Goal: Task Accomplishment & Management: Manage account settings

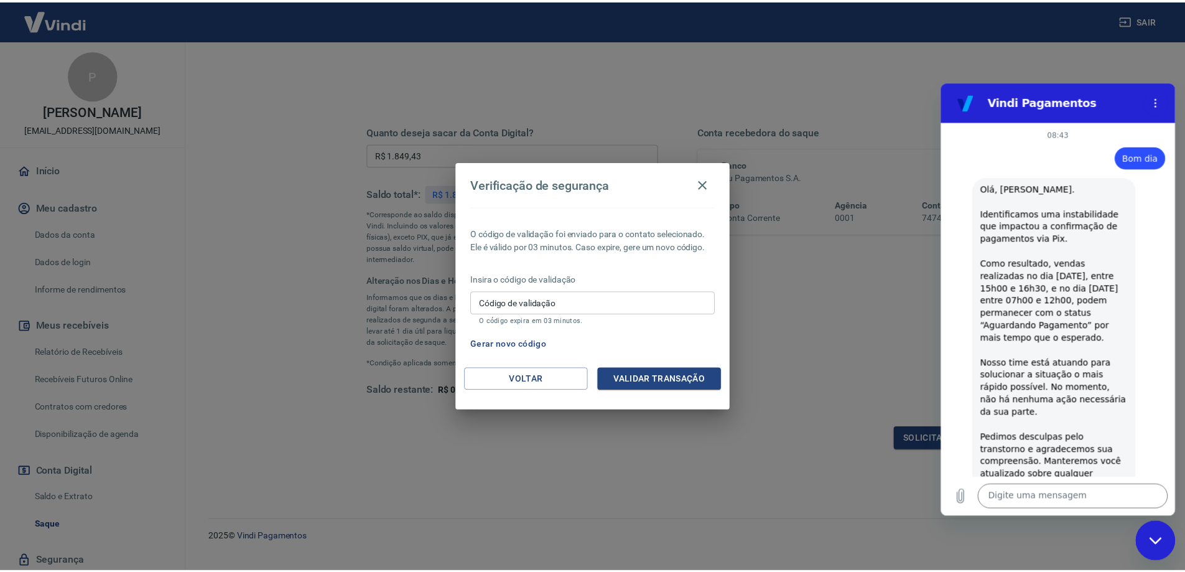
scroll to position [3971, 0]
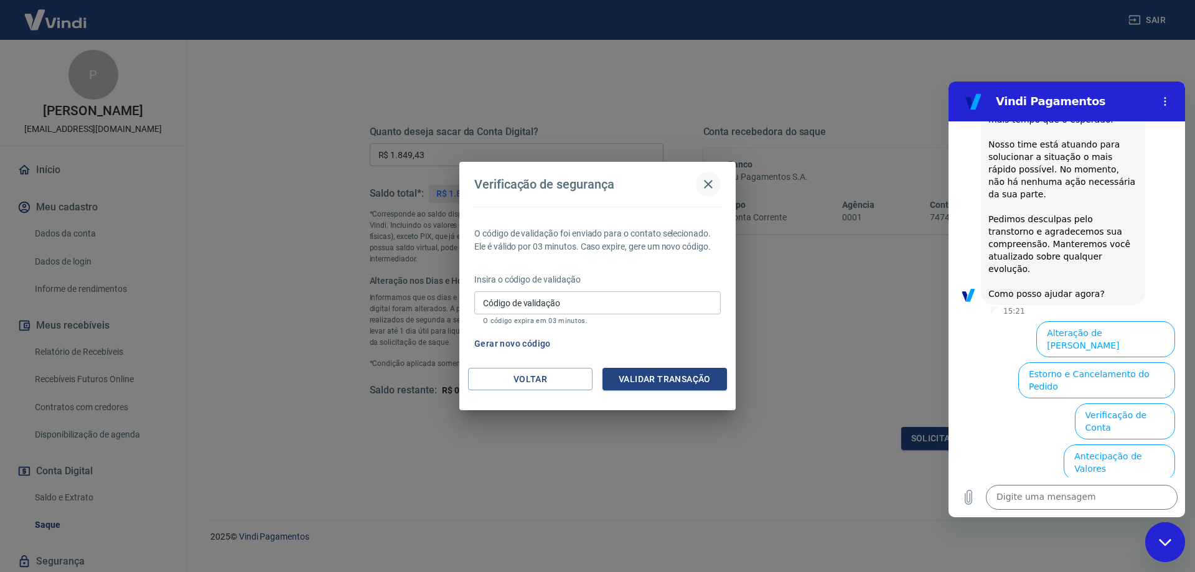
click at [709, 183] on icon "button" at bounding box center [708, 184] width 9 height 9
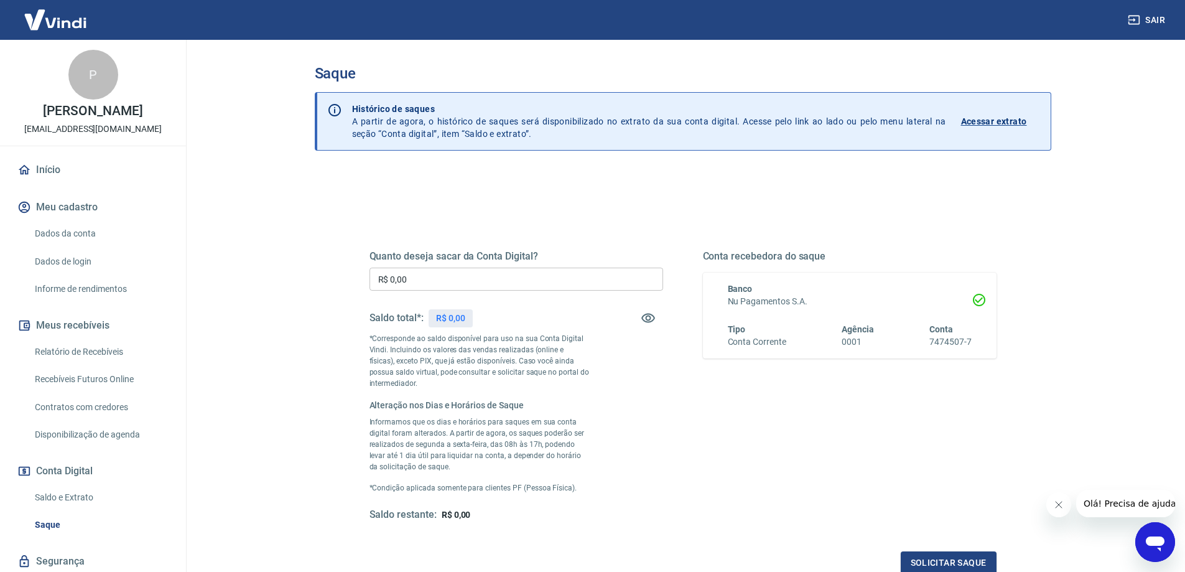
click at [406, 272] on input "R$ 0,00" at bounding box center [517, 279] width 294 height 23
type input "R$ 2.075,89"
click at [971, 562] on button "Solicitar saque" at bounding box center [949, 562] width 96 height 23
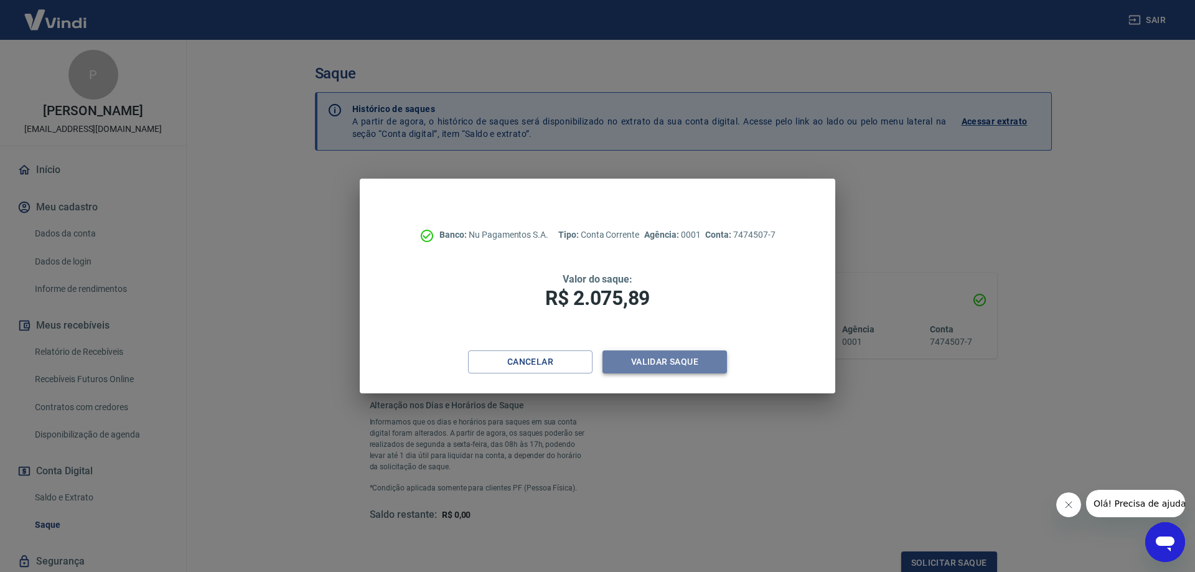
click at [658, 361] on button "Validar saque" at bounding box center [664, 361] width 124 height 23
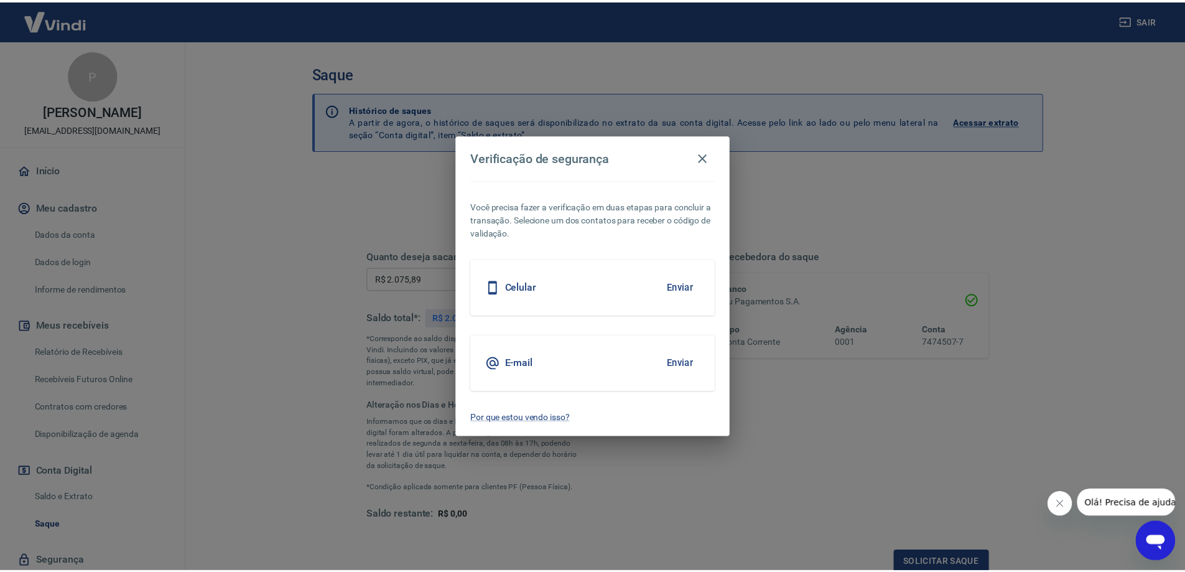
scroll to position [2, 0]
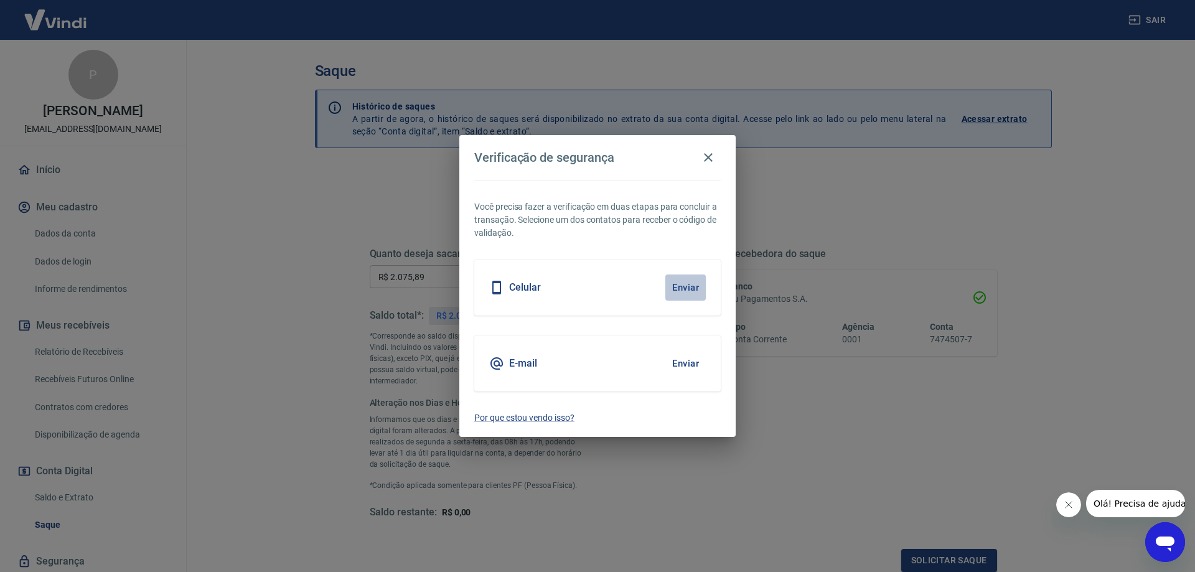
click at [697, 285] on button "Enviar" at bounding box center [685, 287] width 40 height 26
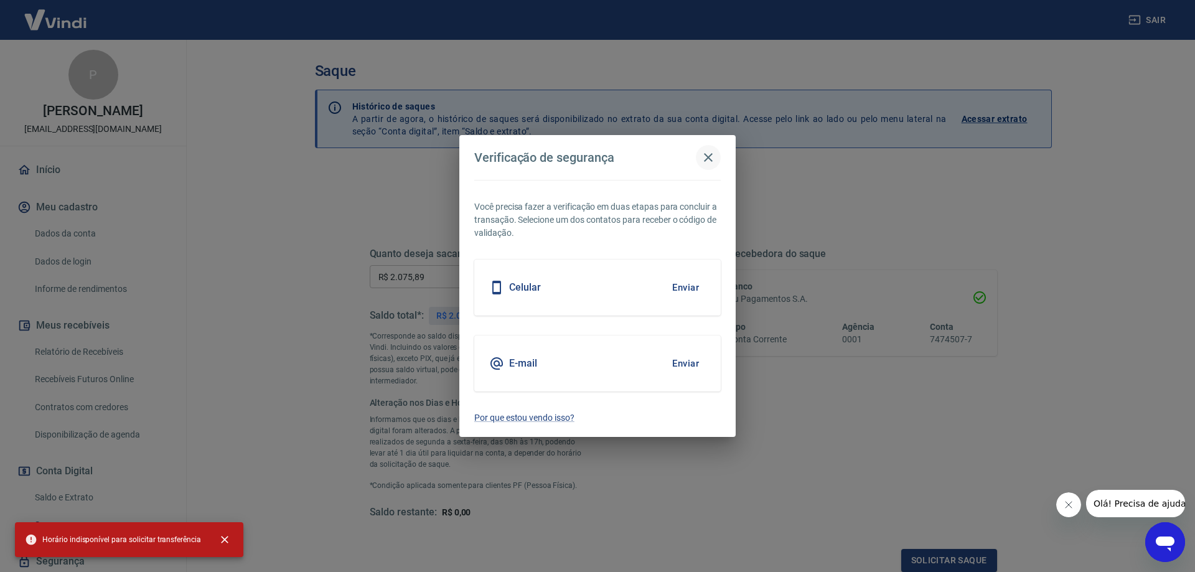
click at [706, 152] on icon "button" at bounding box center [708, 157] width 15 height 15
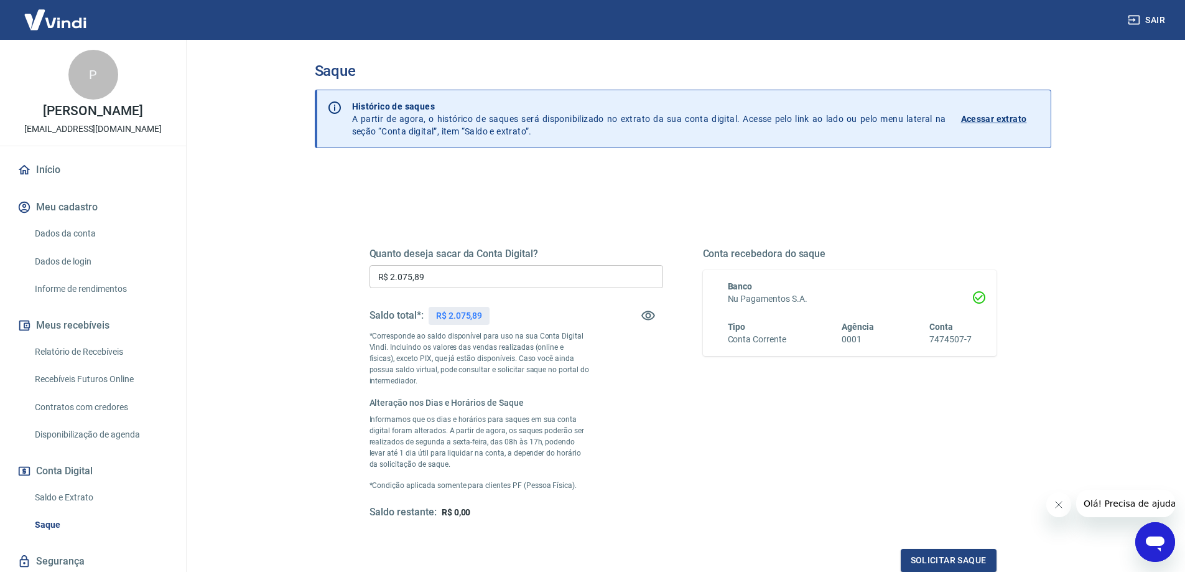
click at [1150, 544] on icon "Abrir janela de mensagens" at bounding box center [1155, 543] width 19 height 15
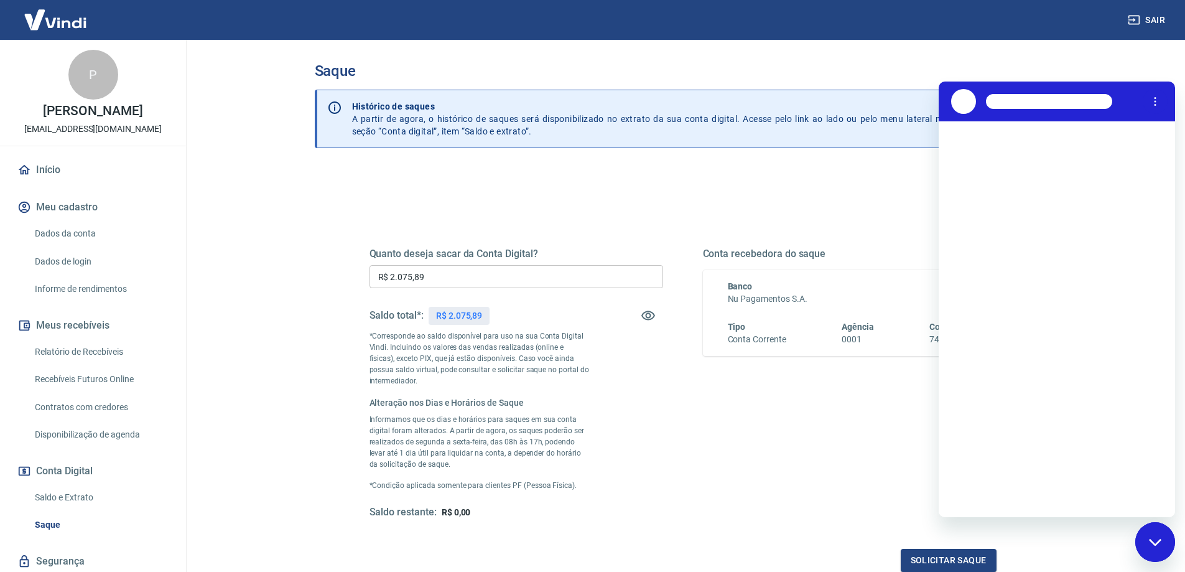
scroll to position [0, 0]
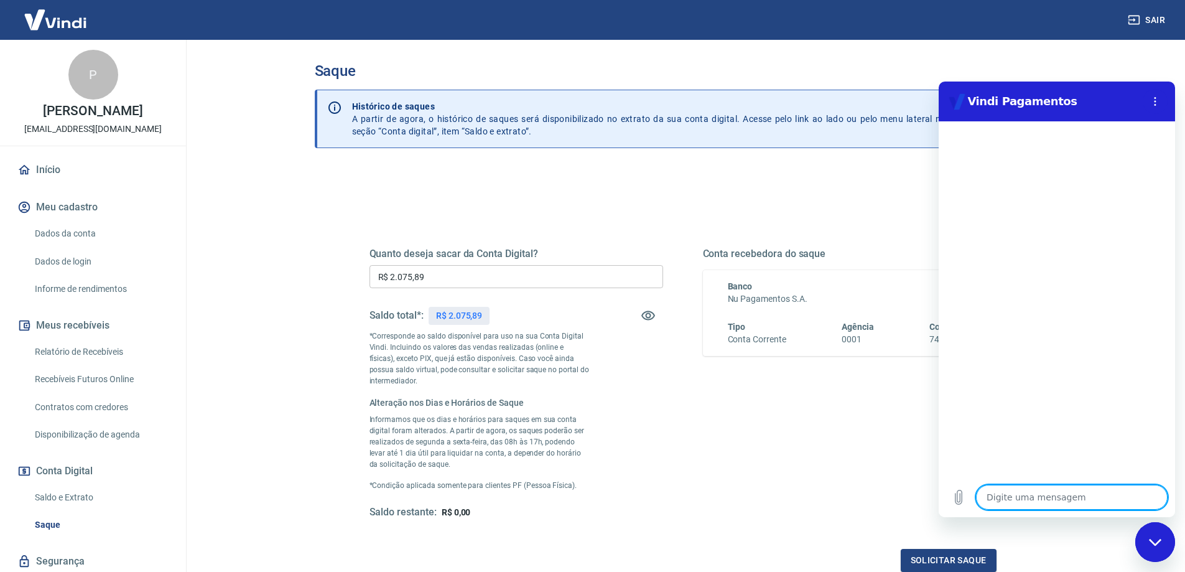
click at [1013, 498] on textarea at bounding box center [1072, 497] width 192 height 25
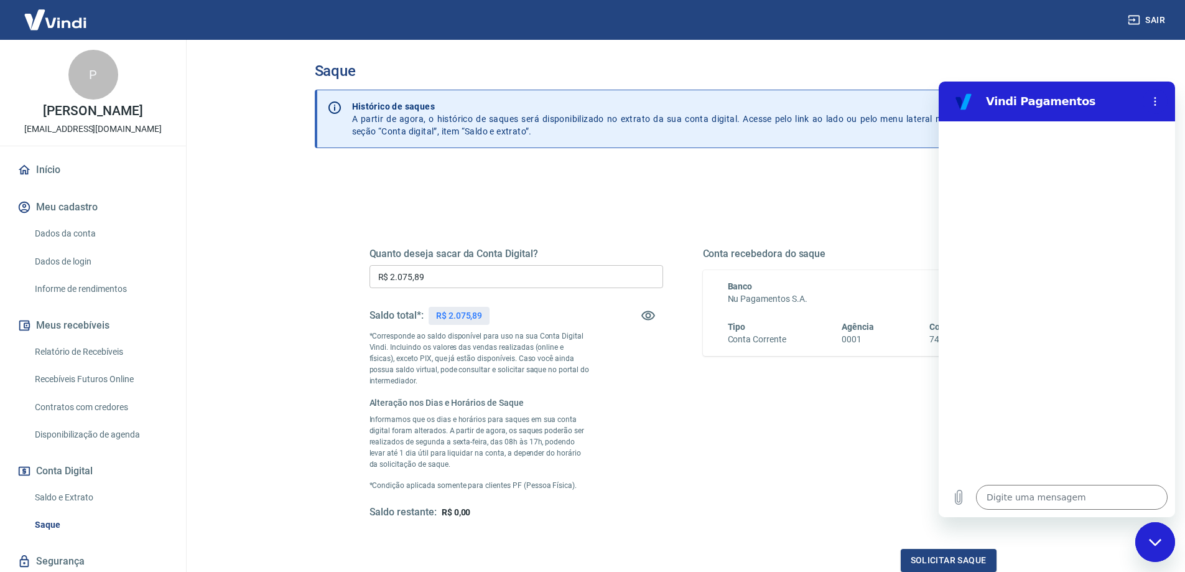
type textarea "x"
click at [841, 184] on div "Quanto deseja sacar da Conta Digital? R$ 2.075,89 ​ Saldo total*: R$ 2.075,89 *…" at bounding box center [683, 442] width 737 height 549
